Goal: Task Accomplishment & Management: Manage account settings

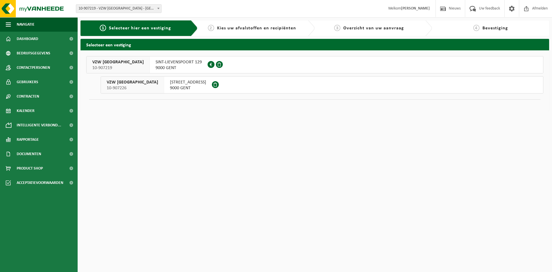
click at [189, 84] on span "KEIZERSVEST 18" at bounding box center [188, 82] width 36 height 6
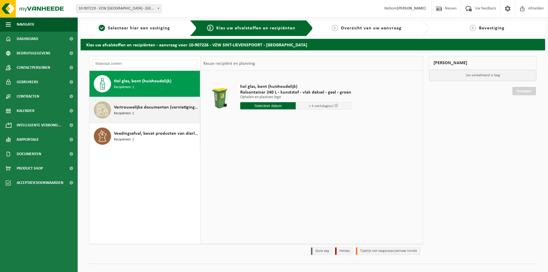
click at [144, 109] on span "Vertrouwelijke documenten (vernietiging - recyclage)" at bounding box center [156, 107] width 85 height 7
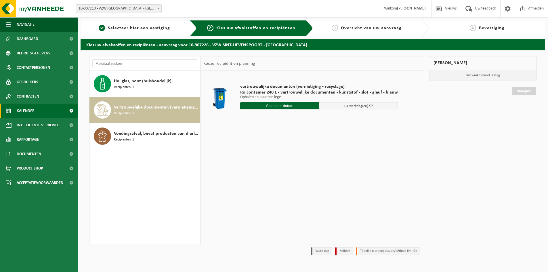
click at [35, 110] on link "Kalender" at bounding box center [39, 111] width 78 height 14
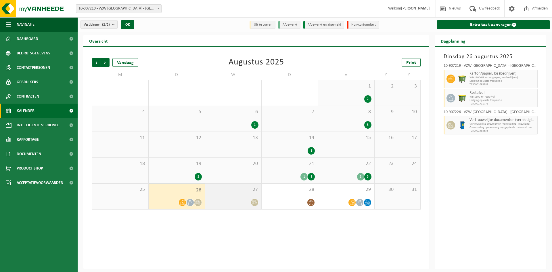
click at [255, 199] on span at bounding box center [254, 202] width 7 height 7
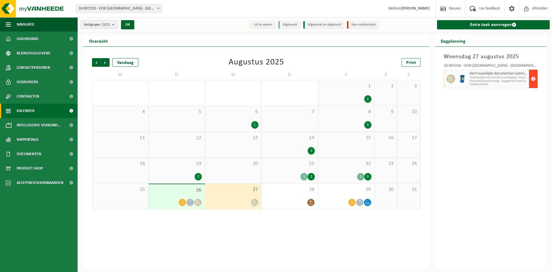
click at [533, 79] on span "button" at bounding box center [533, 79] width 5 height 12
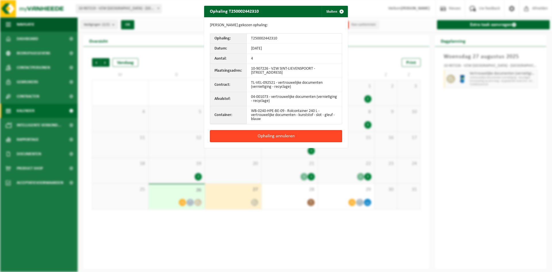
click at [268, 136] on button "Ophaling annuleren" at bounding box center [276, 136] width 132 height 12
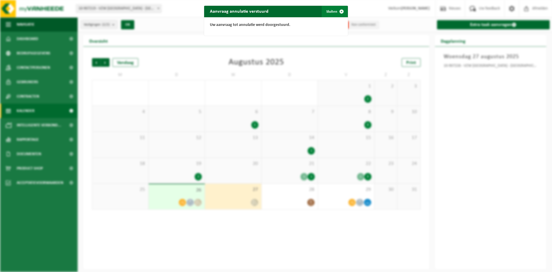
click at [336, 11] on span "button" at bounding box center [342, 12] width 12 height 12
